Goal: Use online tool/utility: Use online tool/utility

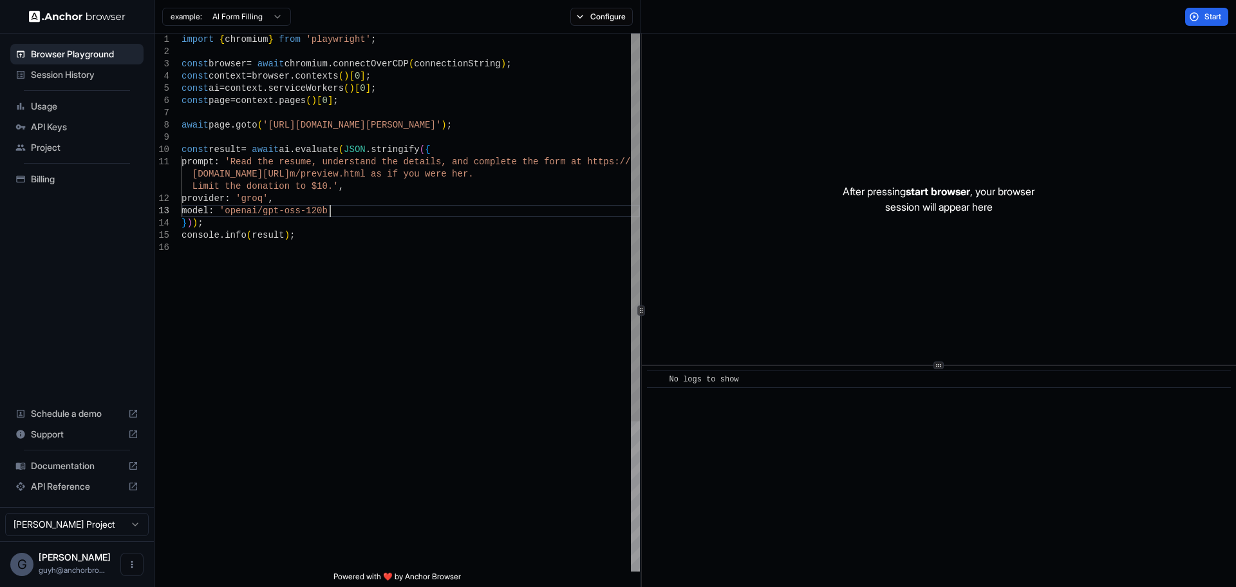
drag, startPoint x: 453, startPoint y: 215, endPoint x: 422, endPoint y: 267, distance: 61.0
click at [453, 216] on div "import { chromium } from 'playwright' ; const browser = await chromium . connec…" at bounding box center [411, 406] width 458 height 746
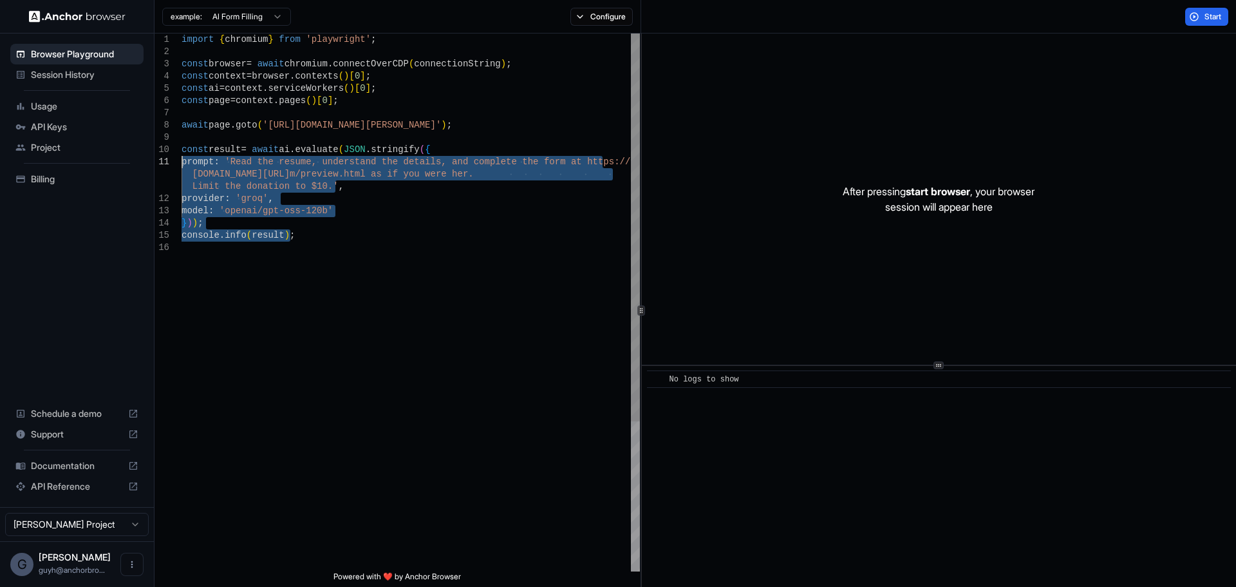
drag, startPoint x: 388, startPoint y: 269, endPoint x: 153, endPoint y: 143, distance: 266.2
click at [182, 143] on div "import { chromium } from 'playwright' ; const browser = await chromium . connec…" at bounding box center [411, 406] width 458 height 746
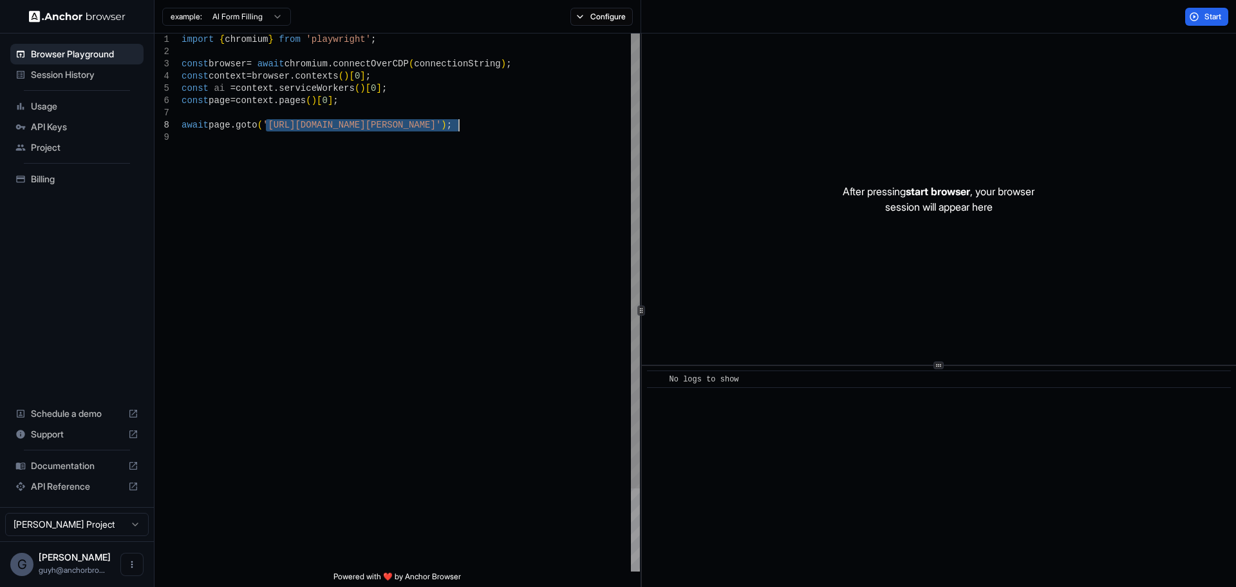
drag, startPoint x: 266, startPoint y: 126, endPoint x: 458, endPoint y: 125, distance: 191.9
click at [458, 125] on div "import { chromium } from 'playwright' ; const browser = await chromium . connec…" at bounding box center [411, 350] width 458 height 635
type textarea "**********"
click at [1193, 12] on button "Start" at bounding box center [1206, 17] width 43 height 18
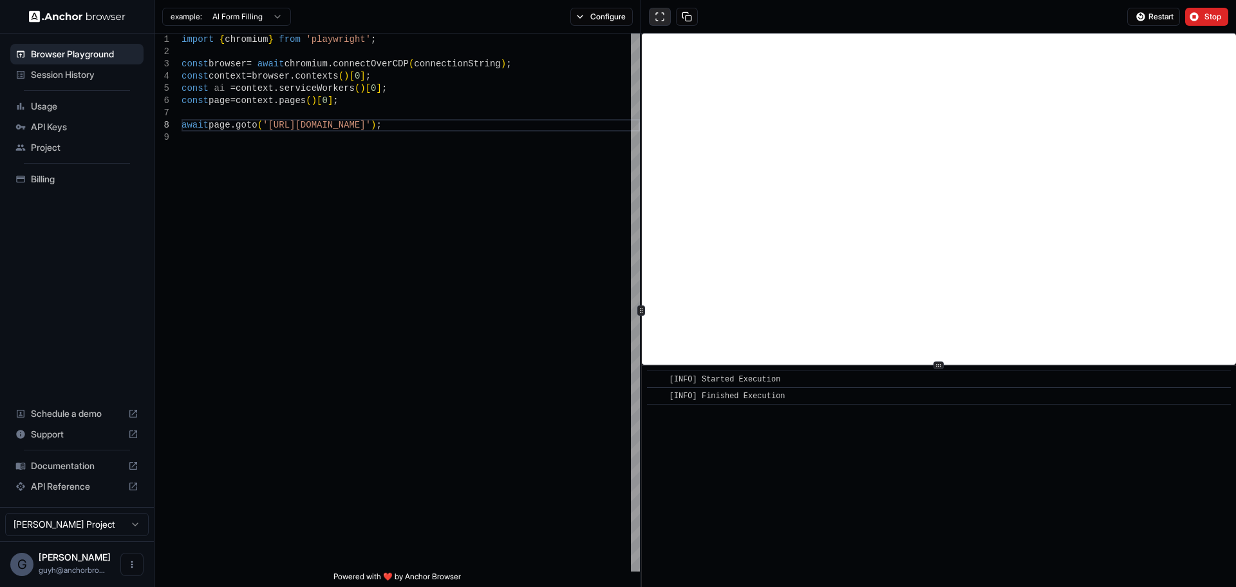
click at [657, 21] on button at bounding box center [660, 17] width 22 height 18
click at [617, 15] on button "Configure" at bounding box center [601, 17] width 62 height 18
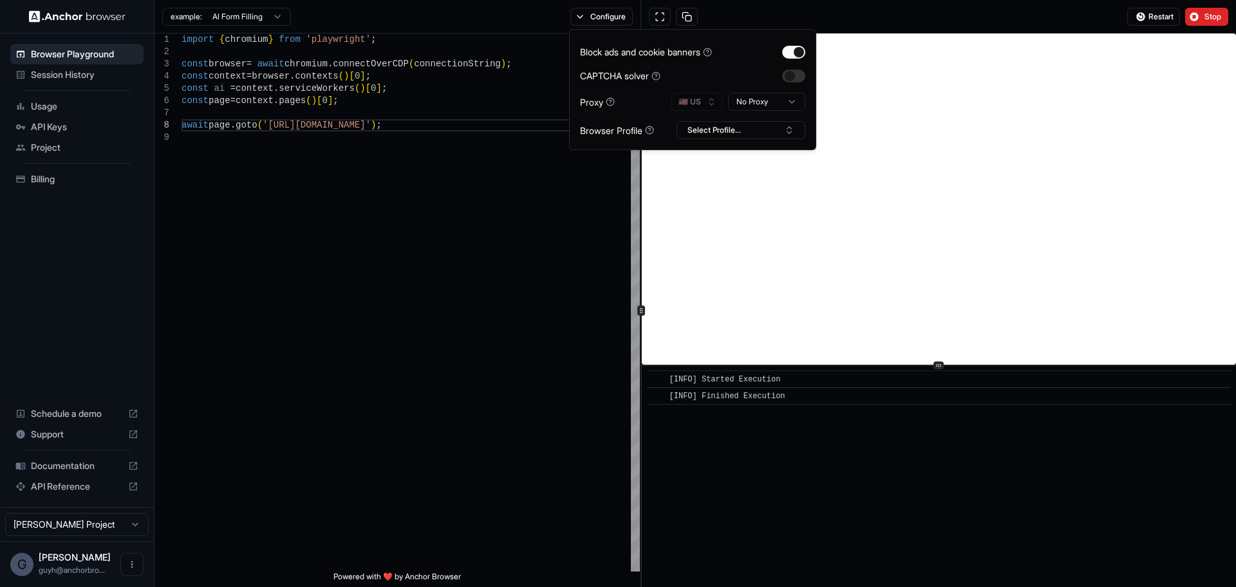
click at [761, 108] on html "**********" at bounding box center [618, 293] width 1236 height 587
click at [1134, 17] on button "Restart" at bounding box center [1153, 17] width 53 height 18
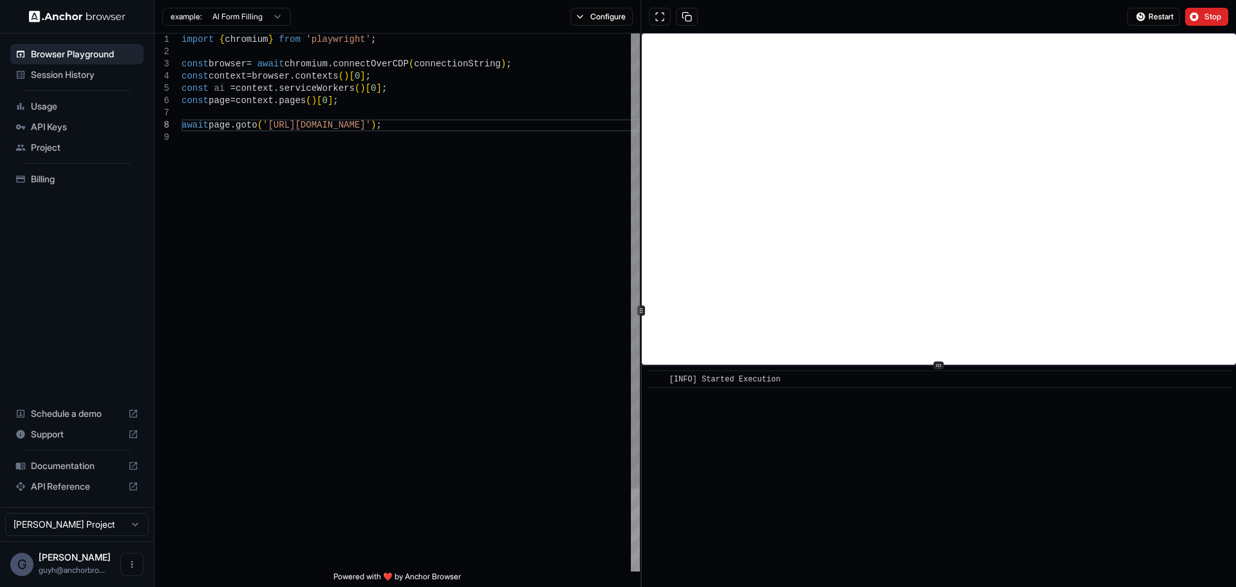
click at [315, 257] on div "import { chromium } from 'playwright' ; const browser = await chromium . connec…" at bounding box center [411, 350] width 458 height 635
click at [392, 118] on div "import { chromium } from 'playwright' ; const browser = await chromium . connec…" at bounding box center [411, 350] width 458 height 635
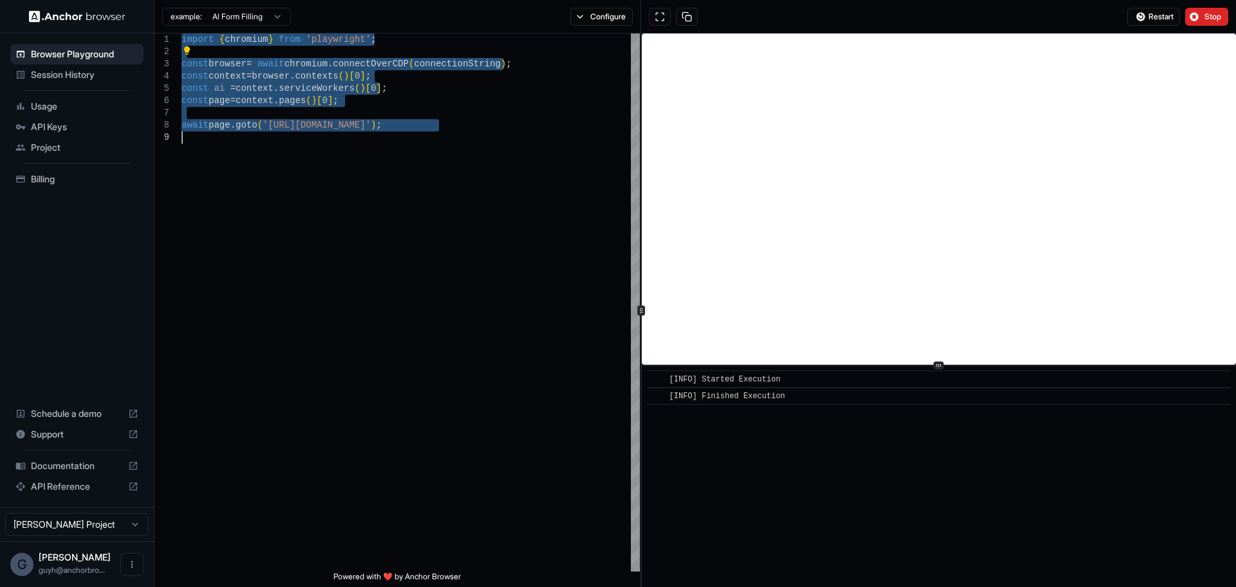
click at [428, 85] on div "import { chromium } from 'playwright' ; const browser = await chromium . connec…" at bounding box center [411, 350] width 458 height 635
